Goal: Information Seeking & Learning: Learn about a topic

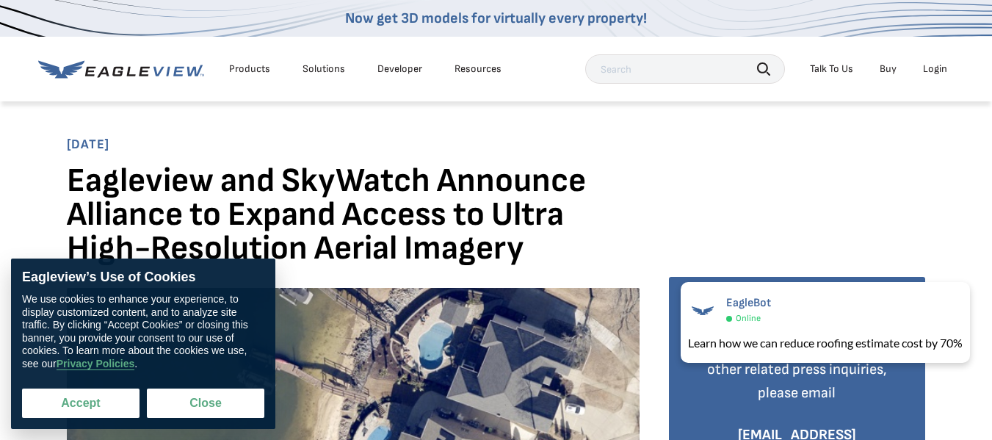
click at [79, 405] on button "Accept" at bounding box center [80, 402] width 117 height 29
checkbox input "true"
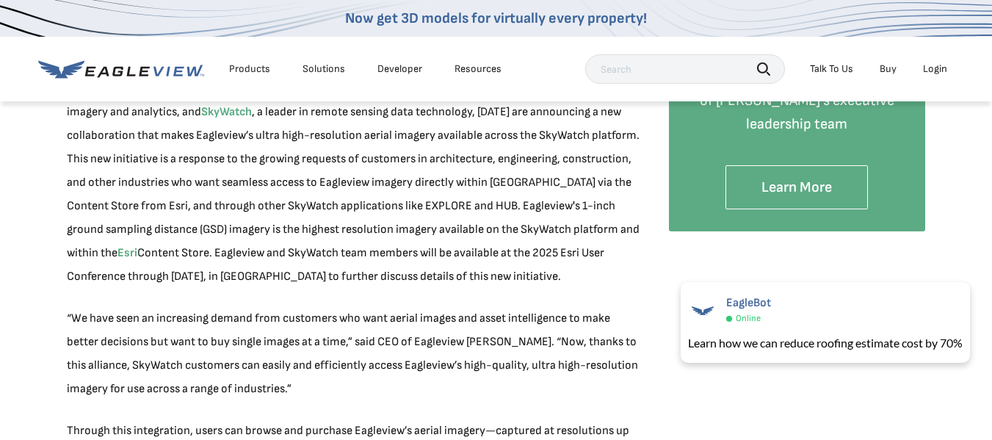
scroll to position [367, 0]
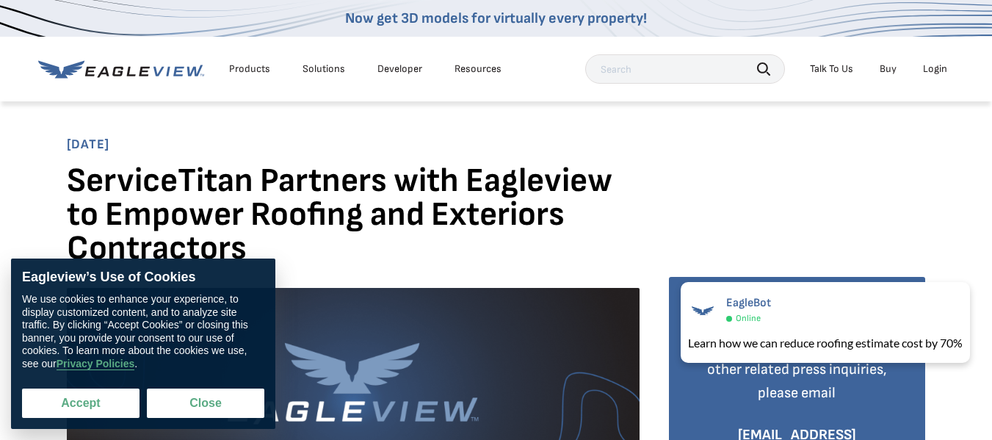
click at [76, 402] on button "Accept" at bounding box center [80, 402] width 117 height 29
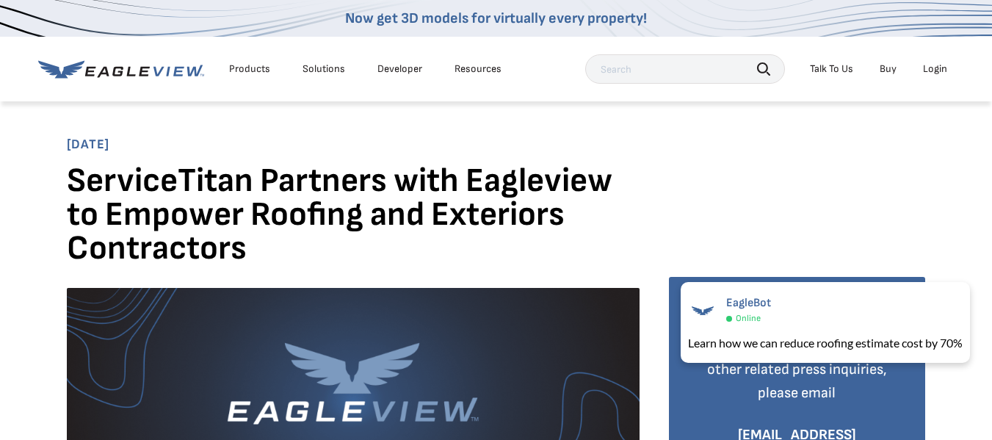
checkbox input "true"
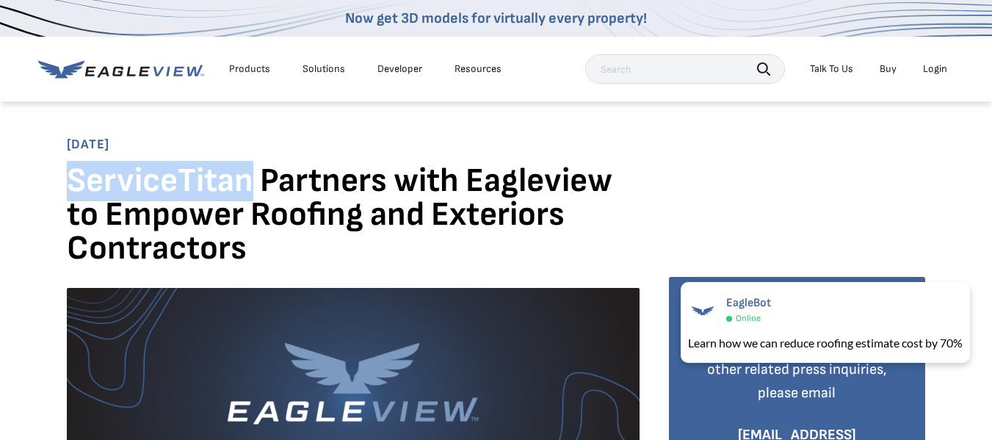
drag, startPoint x: 70, startPoint y: 184, endPoint x: 245, endPoint y: 188, distance: 175.5
click at [245, 188] on h1 "ServiceTitan Partners with Eagleview to Empower Roofing and Exteriors Contracto…" at bounding box center [353, 220] width 573 height 112
copy h1 "ServiceTitan"
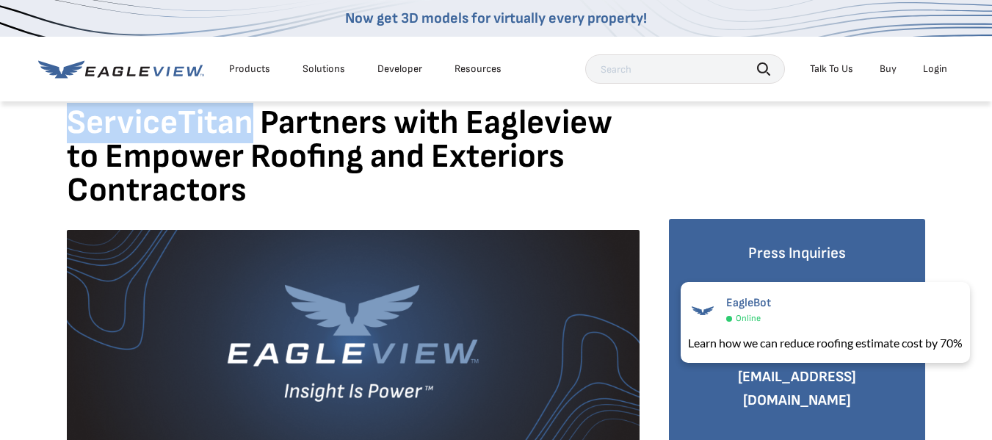
scroll to position [367, 0]
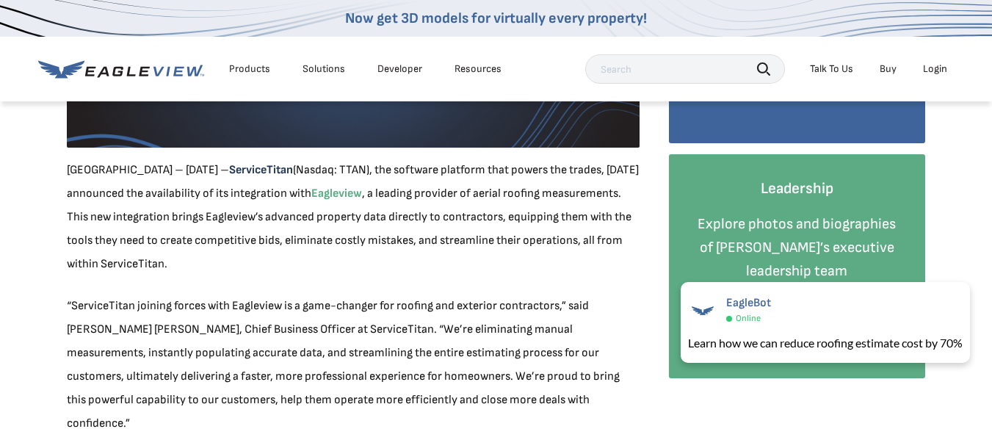
click at [229, 171] on link "ServiceTitan" at bounding box center [261, 170] width 64 height 14
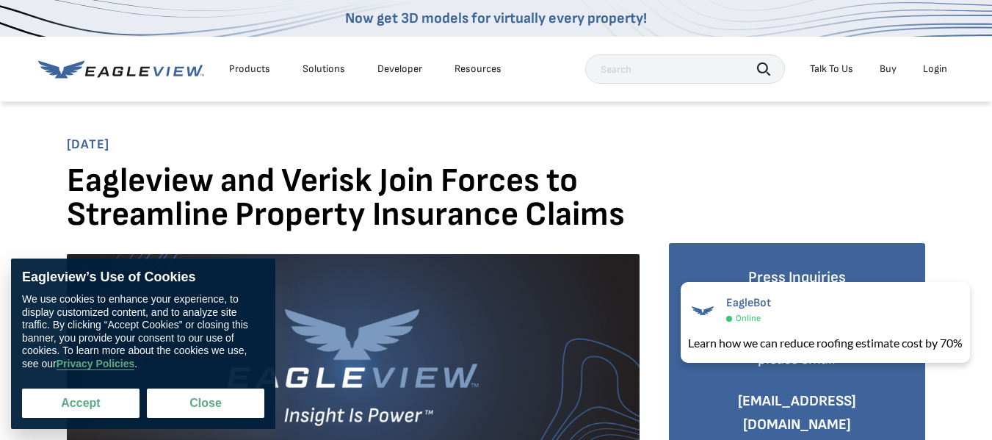
click at [99, 413] on button "Accept" at bounding box center [80, 402] width 117 height 29
checkbox input "true"
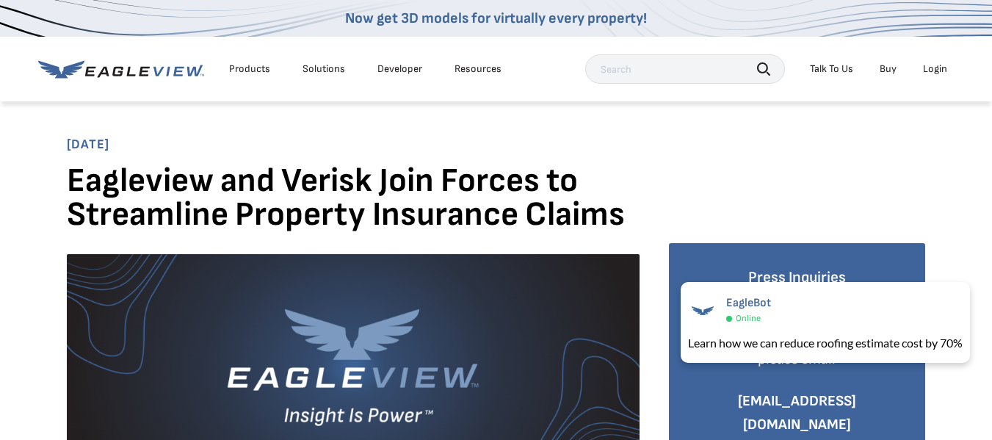
click at [304, 181] on h1 "Eagleview and Verisk Join Forces to Streamline Property Insurance Claims" at bounding box center [353, 203] width 573 height 79
copy h1 "Verisk"
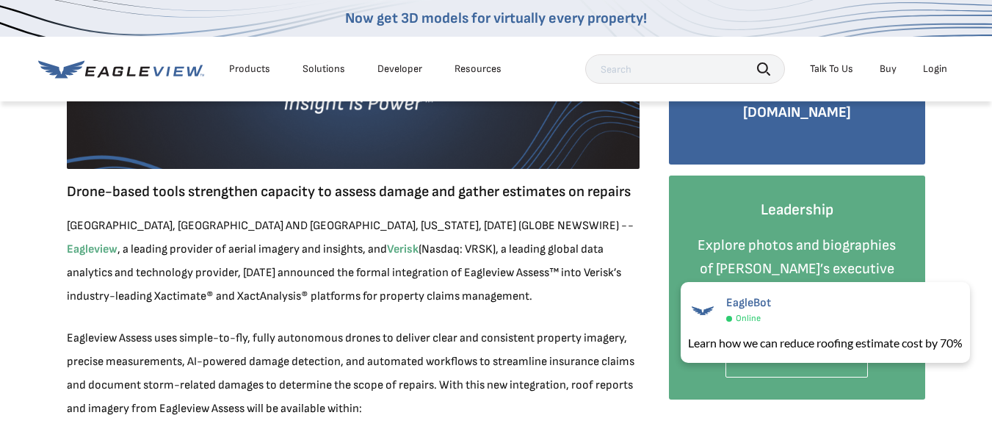
scroll to position [294, 0]
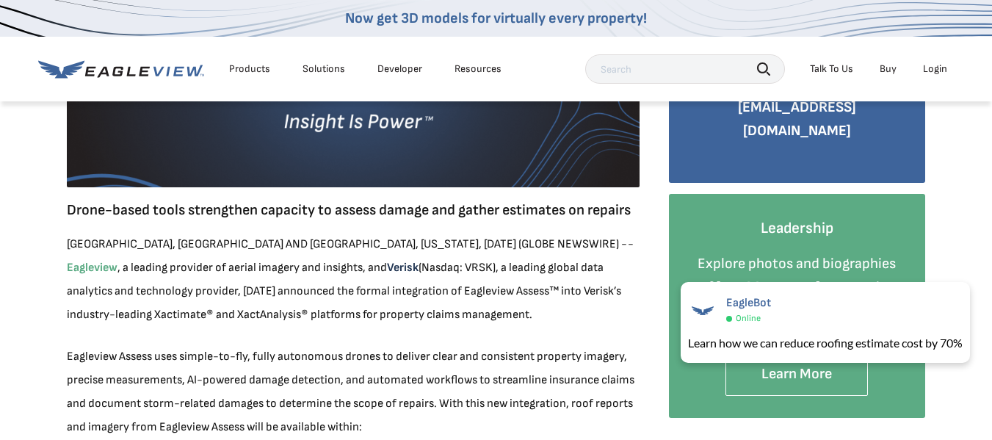
click at [387, 272] on link "Verisk" at bounding box center [403, 268] width 32 height 14
